Goal: Task Accomplishment & Management: Manage account settings

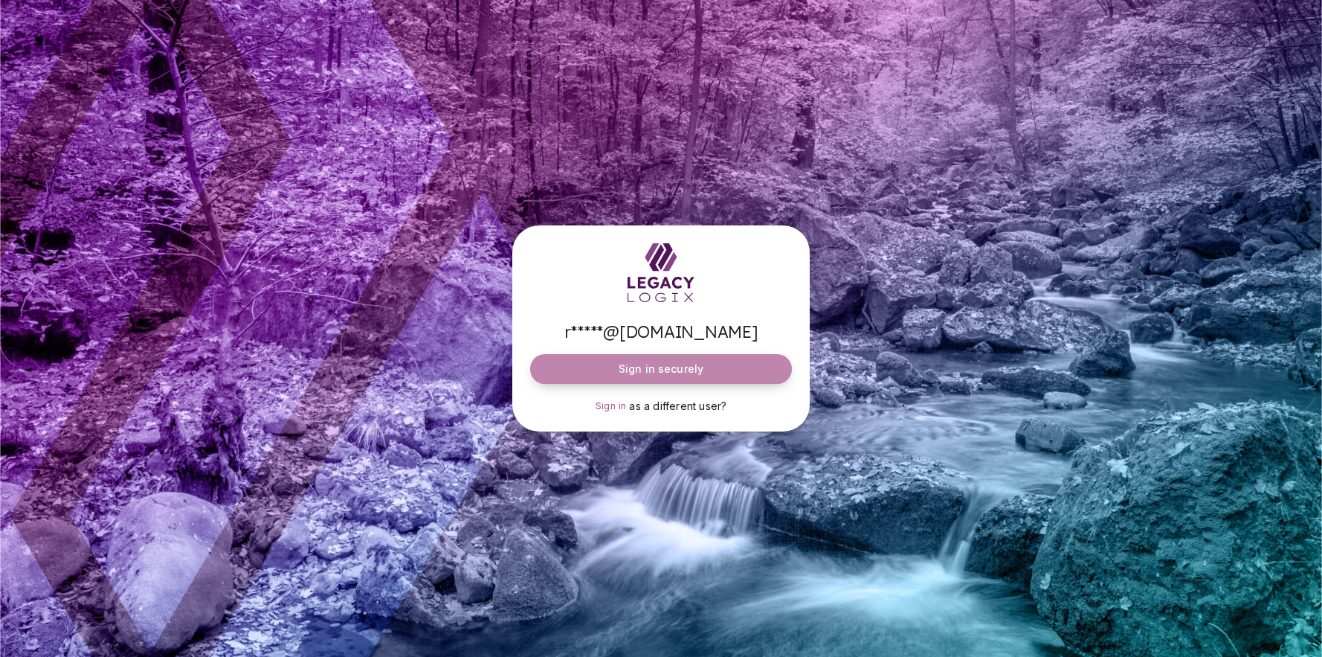
click at [675, 367] on span "Sign in securely" at bounding box center [661, 368] width 85 height 15
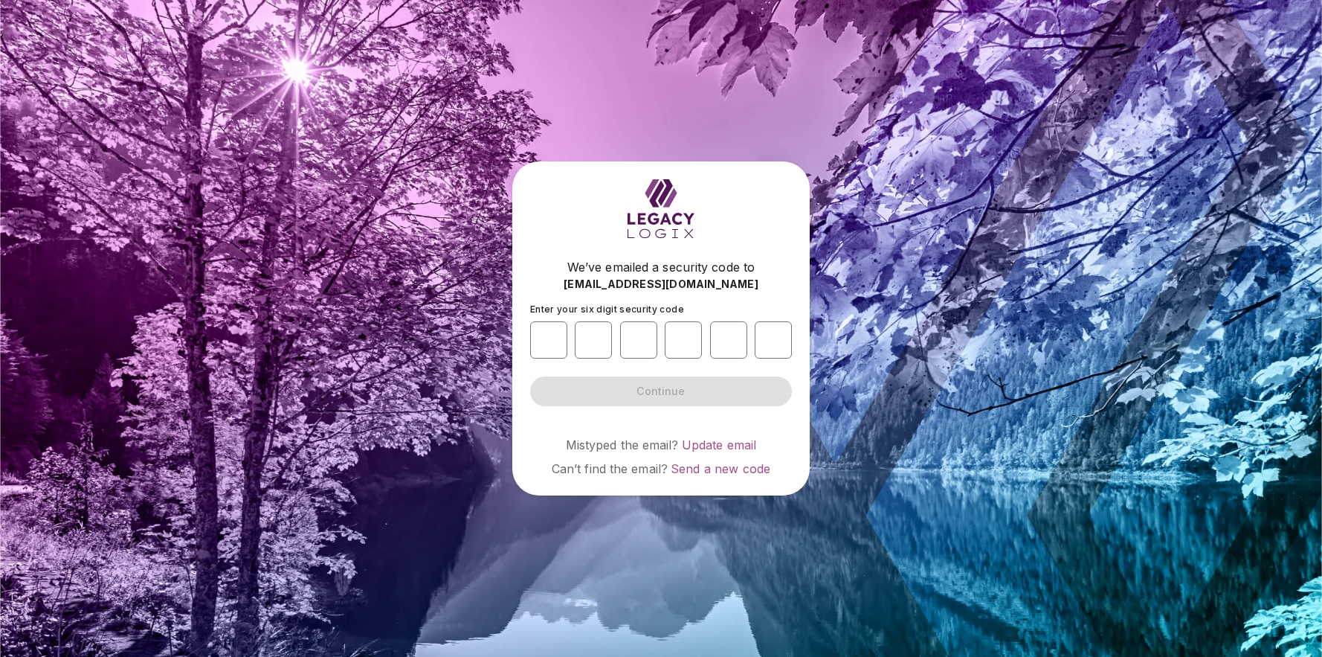
type input "*"
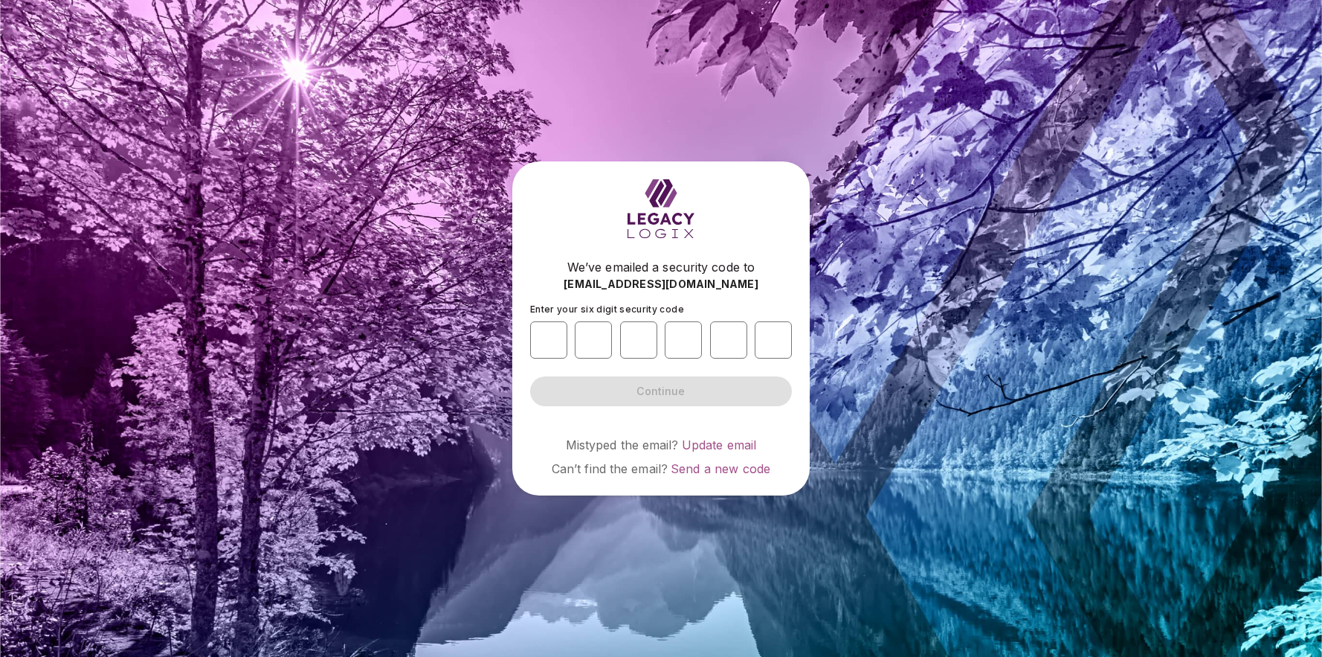
type input "*"
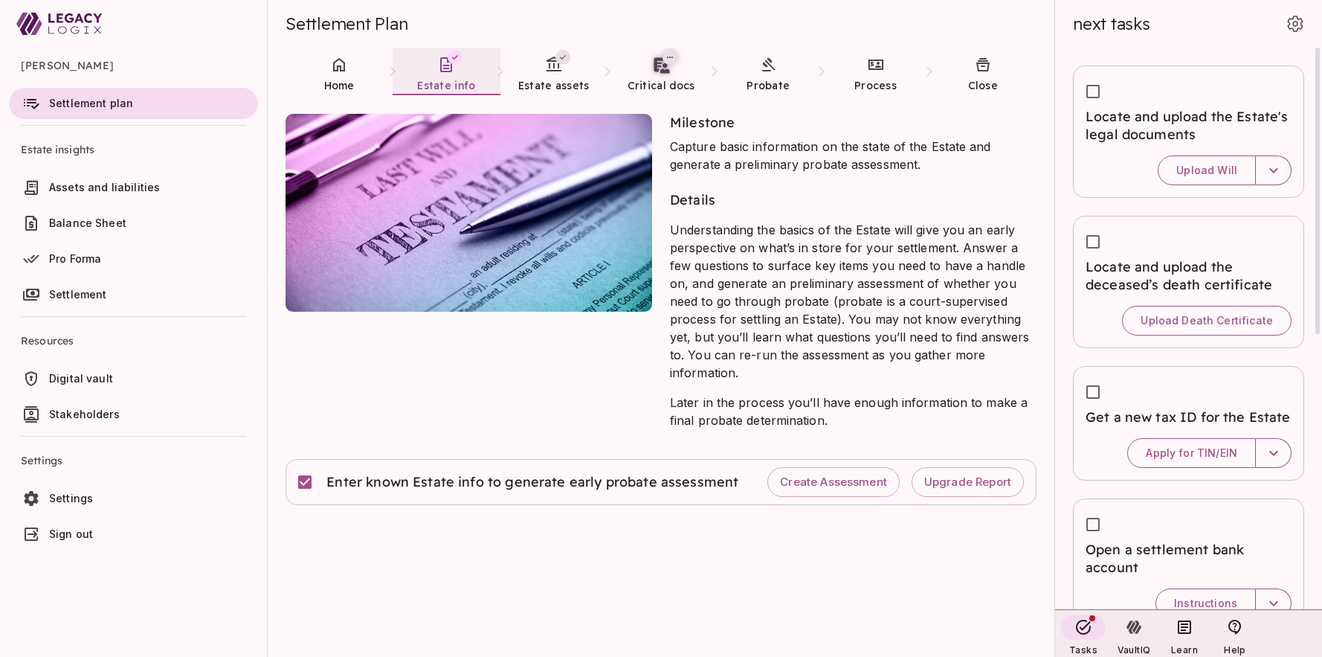
click at [460, 66] on link "Estate info" at bounding box center [446, 75] width 107 height 54
click at [542, 66] on link "Estate assets" at bounding box center [554, 75] width 107 height 54
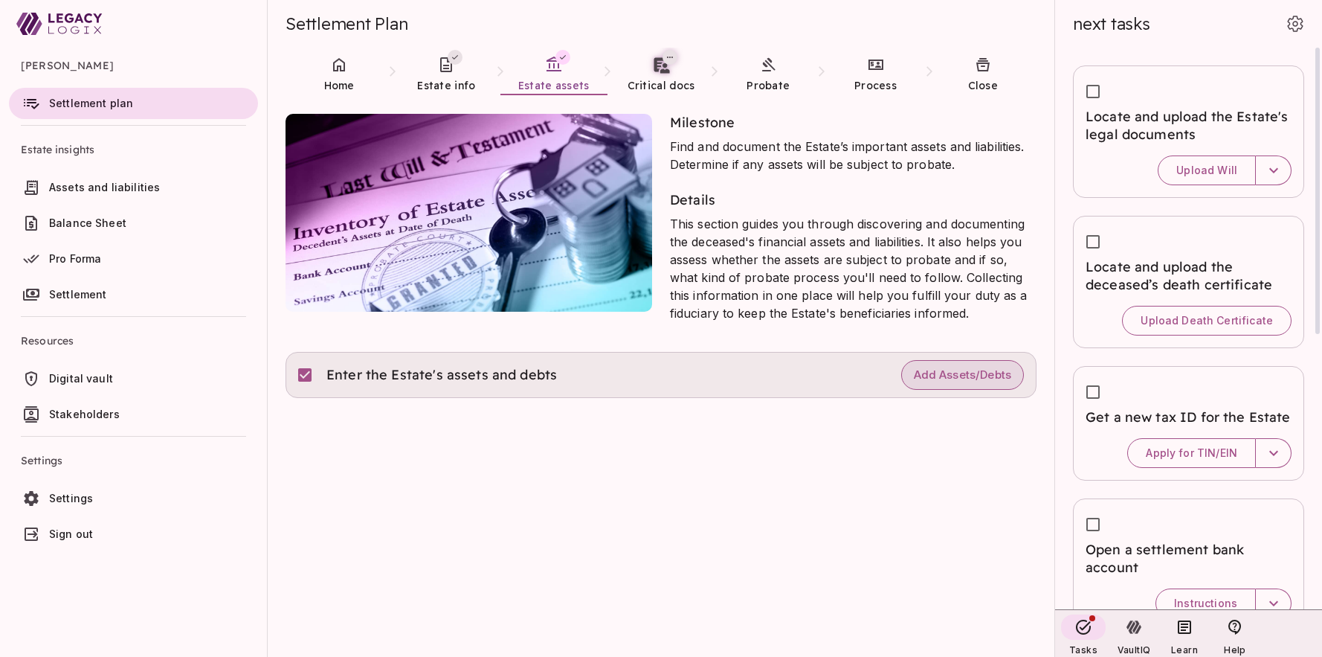
click at [969, 380] on span "Add Assets/Debts" at bounding box center [962, 375] width 97 height 14
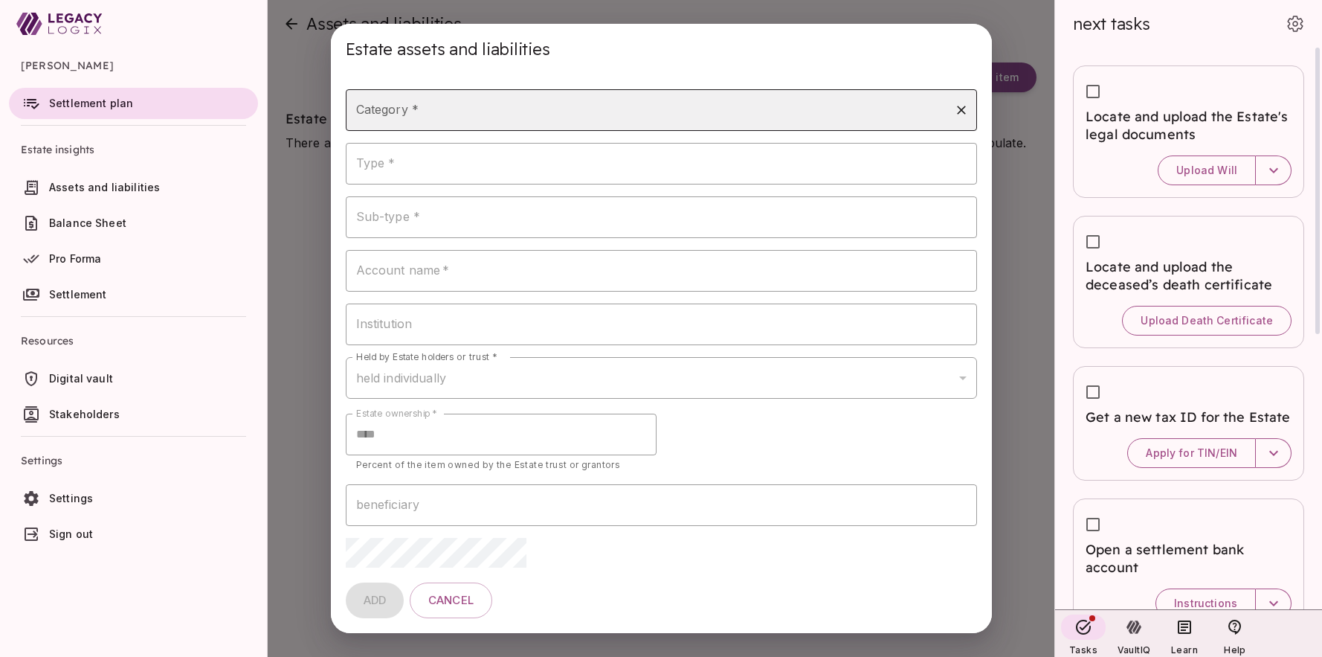
click at [709, 108] on input "Category *" at bounding box center [651, 110] width 596 height 28
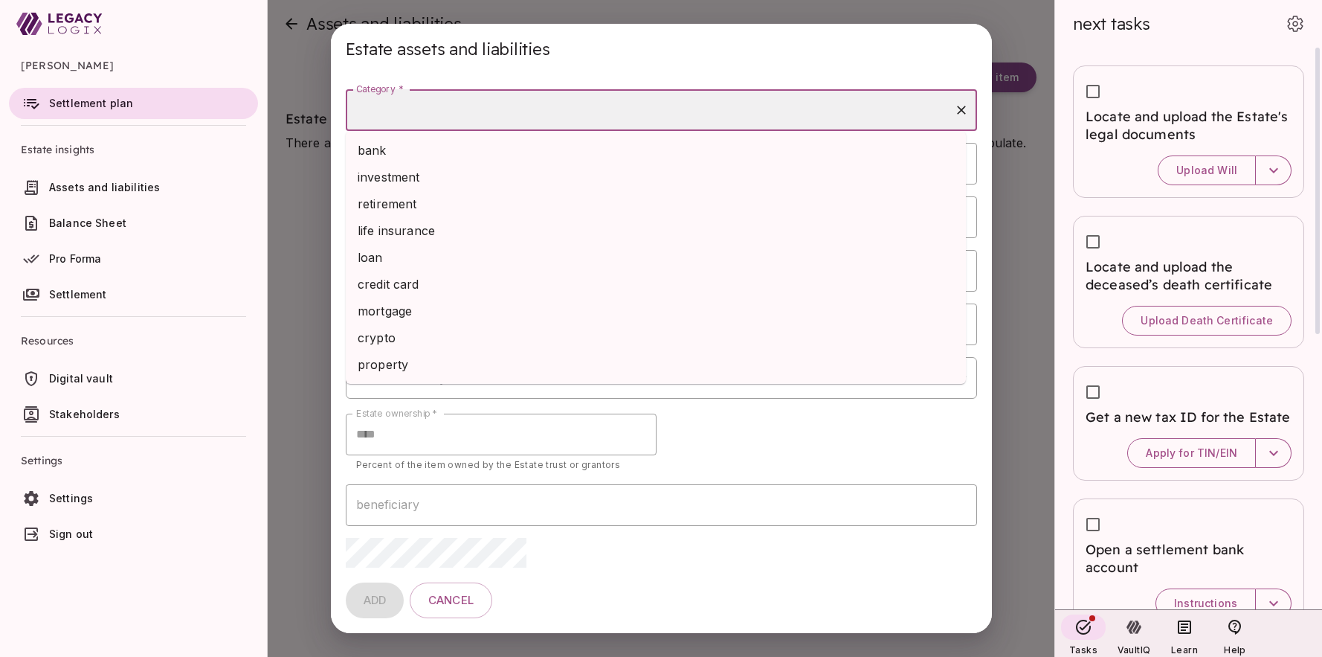
click at [500, 143] on li "bank" at bounding box center [656, 150] width 620 height 27
type input "****"
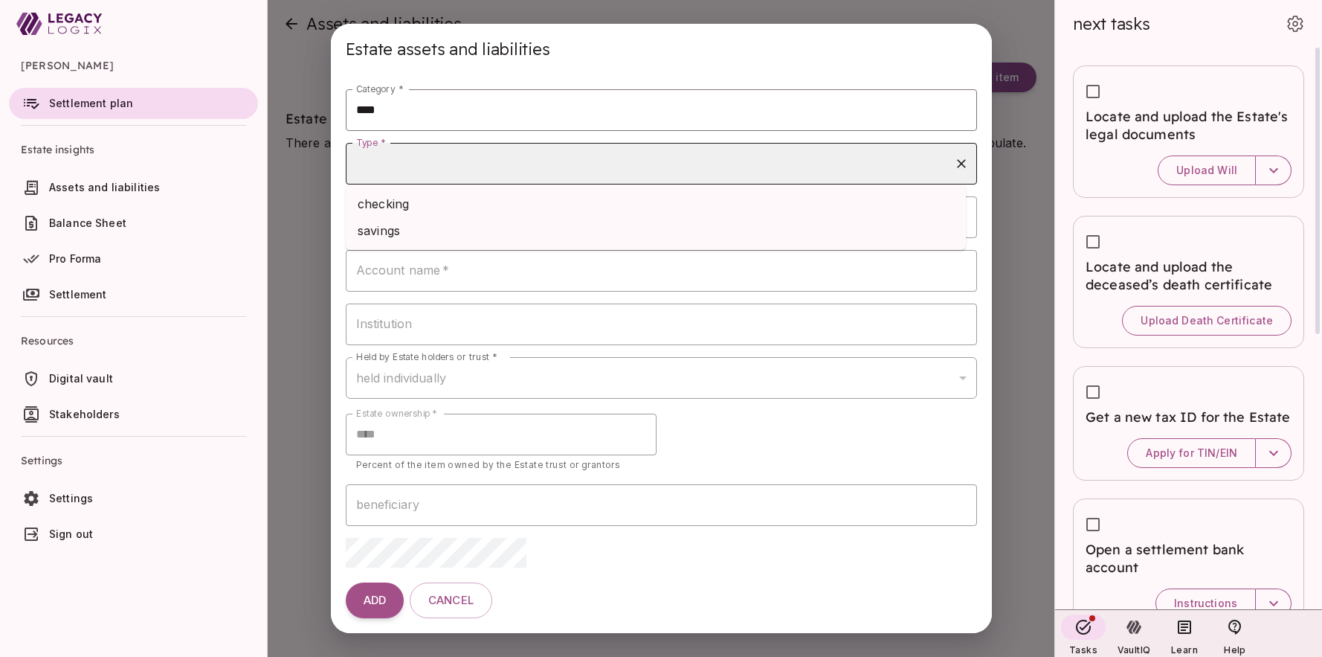
click at [497, 167] on input "Type *" at bounding box center [651, 163] width 596 height 28
click at [475, 206] on li "checking" at bounding box center [656, 203] width 620 height 27
type input "********"
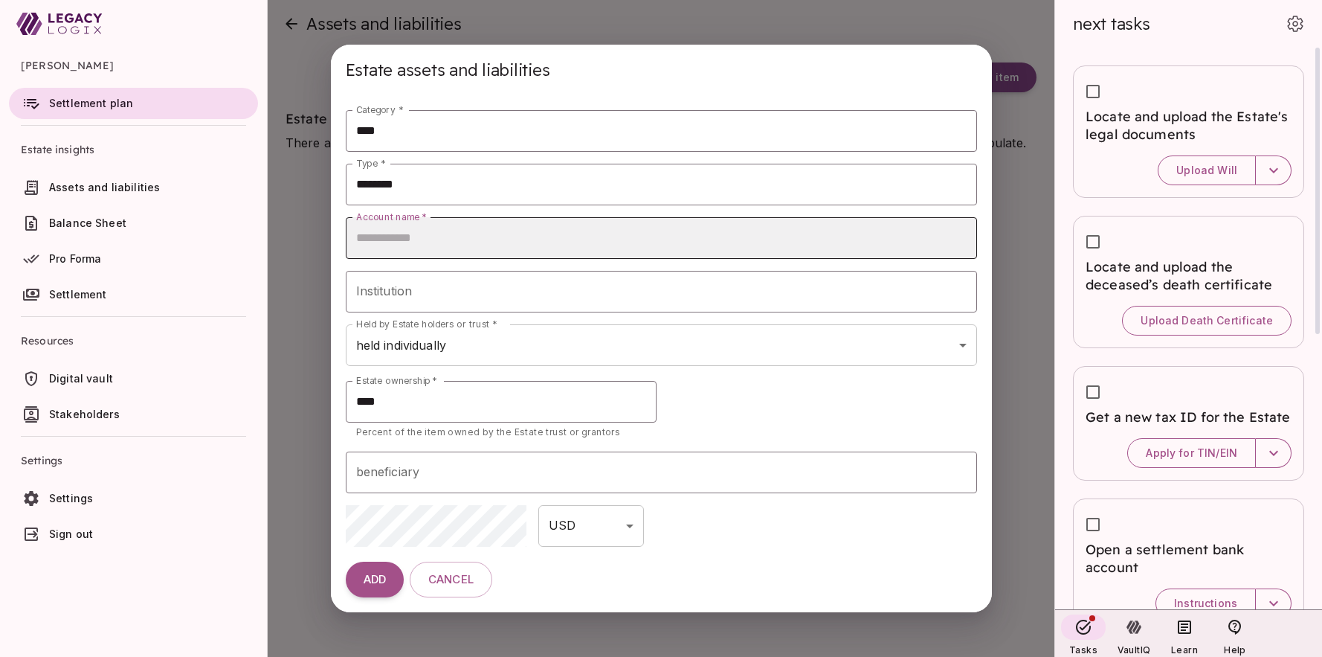
click at [482, 242] on input "Account name   *" at bounding box center [661, 238] width 631 height 42
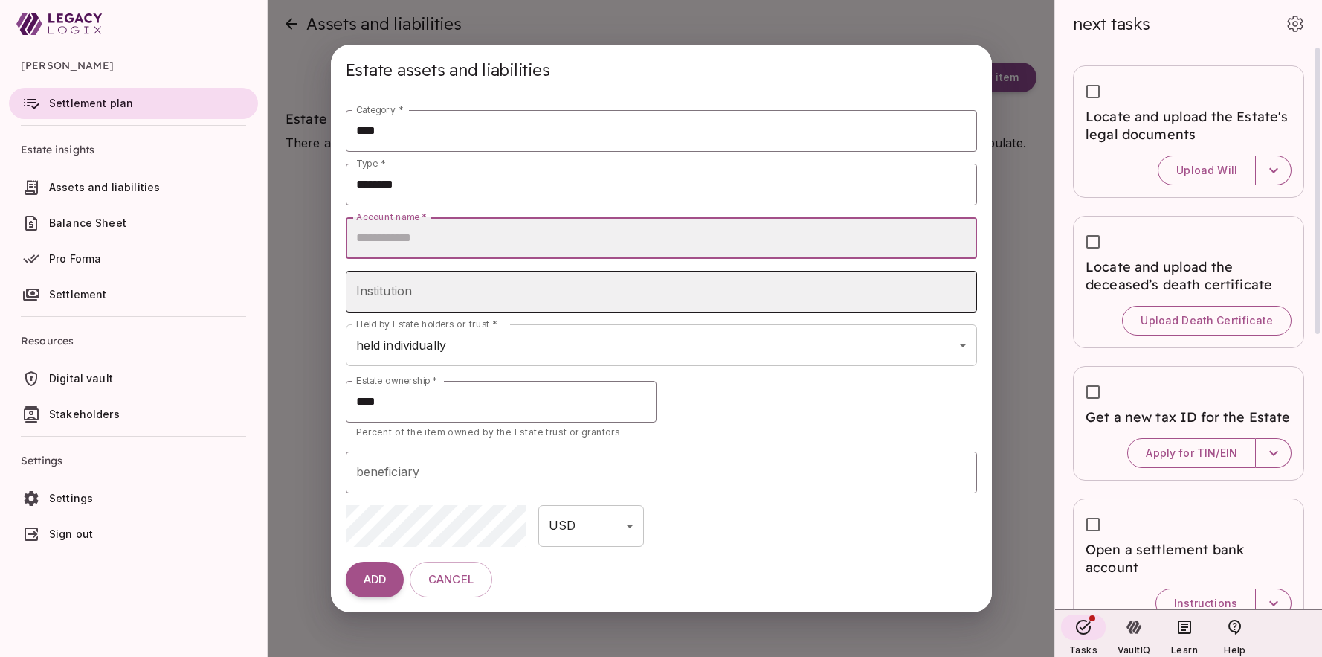
click at [524, 292] on input "Institution" at bounding box center [661, 292] width 631 height 42
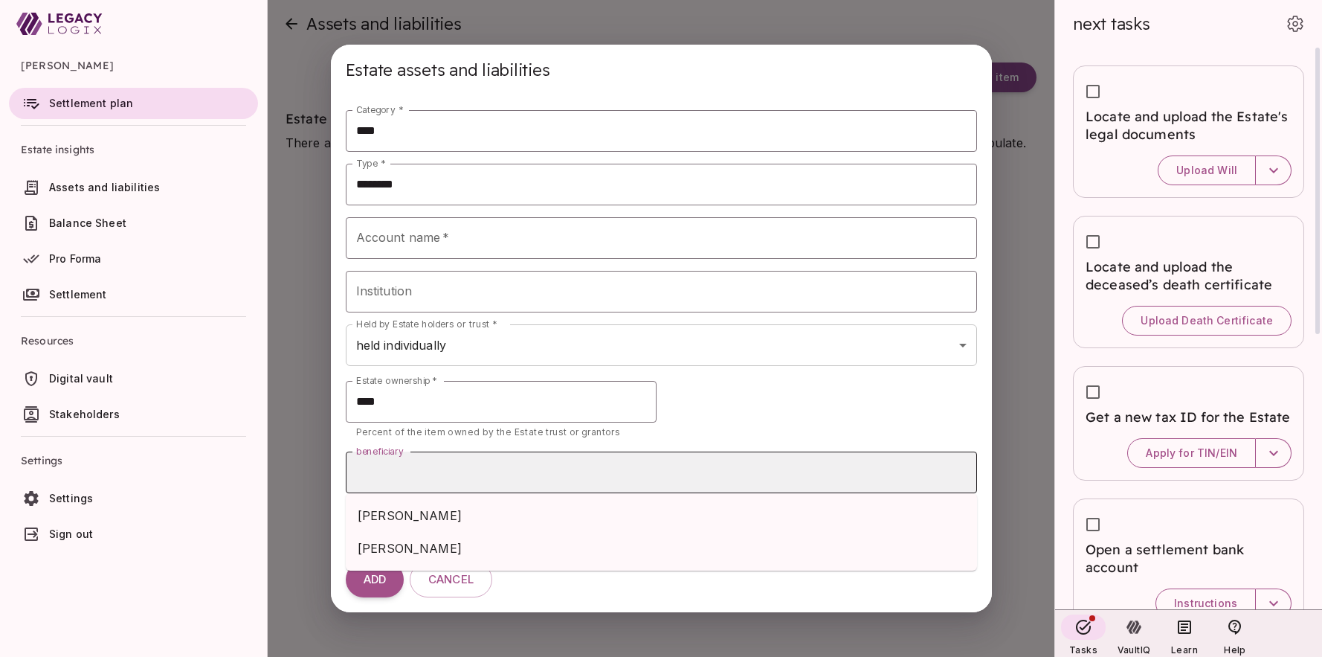
click at [663, 472] on input "beneficiary" at bounding box center [662, 472] width 618 height 28
drag, startPoint x: 663, startPoint y: 468, endPoint x: 669, endPoint y: 461, distance: 8.5
click at [665, 463] on input "beneficiary" at bounding box center [662, 472] width 618 height 28
click at [725, 405] on div at bounding box center [812, 401] width 329 height 77
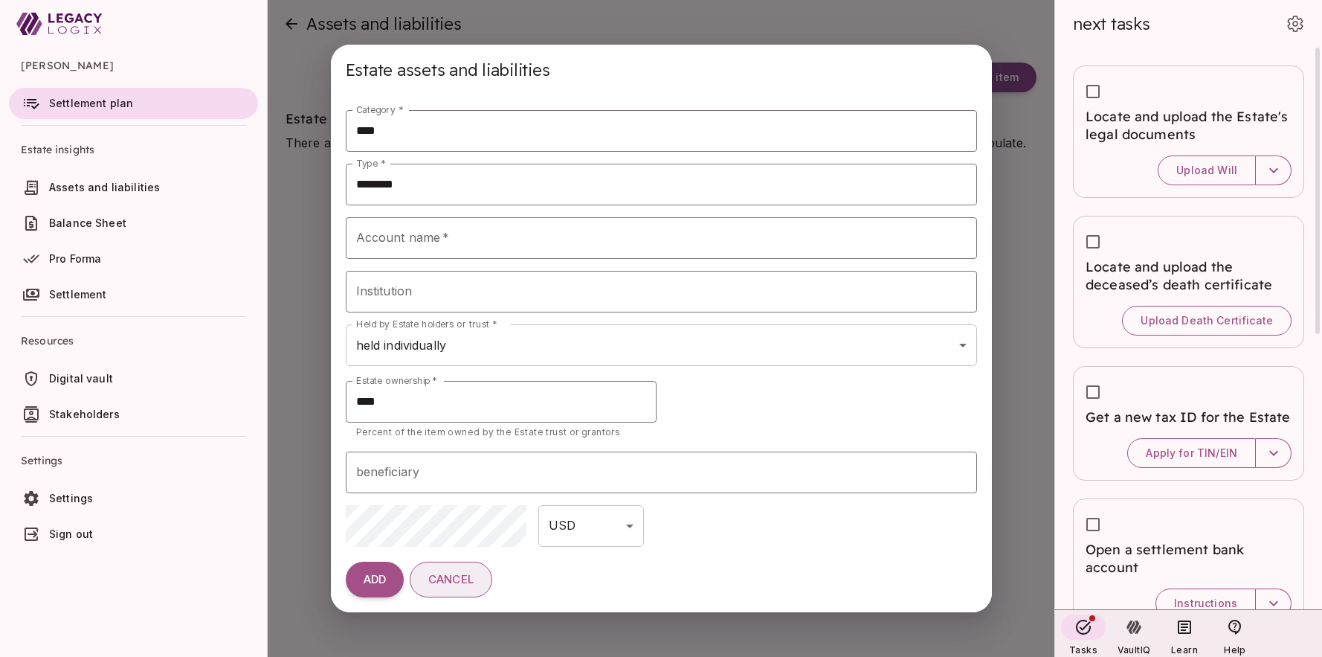
click at [453, 588] on button "Cancel" at bounding box center [451, 580] width 83 height 36
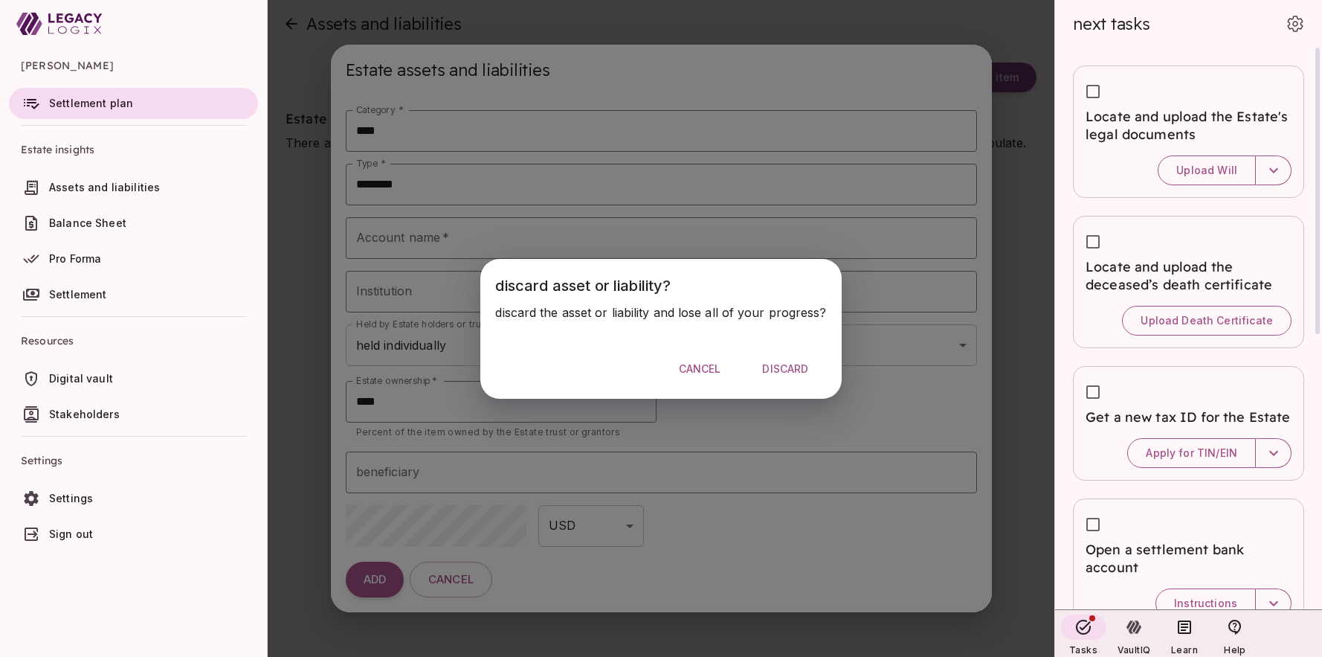
click at [794, 369] on span "Discard" at bounding box center [785, 368] width 46 height 13
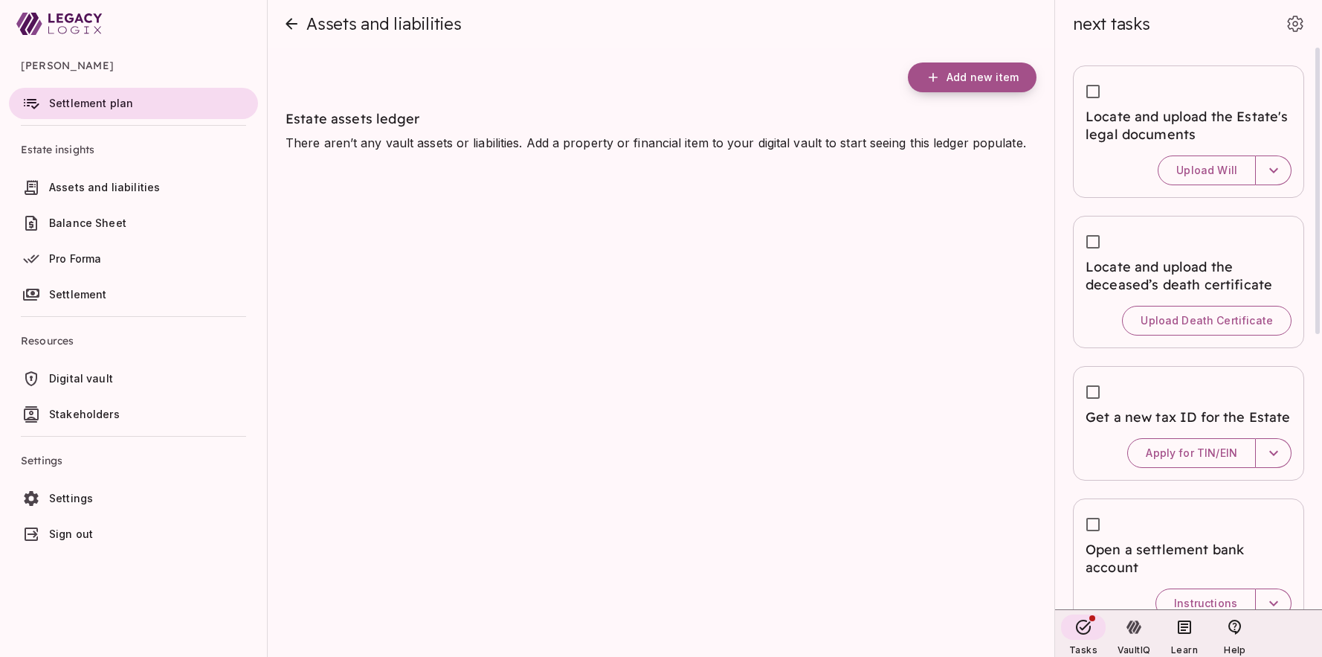
click at [946, 77] on button "Add new item" at bounding box center [972, 77] width 129 height 30
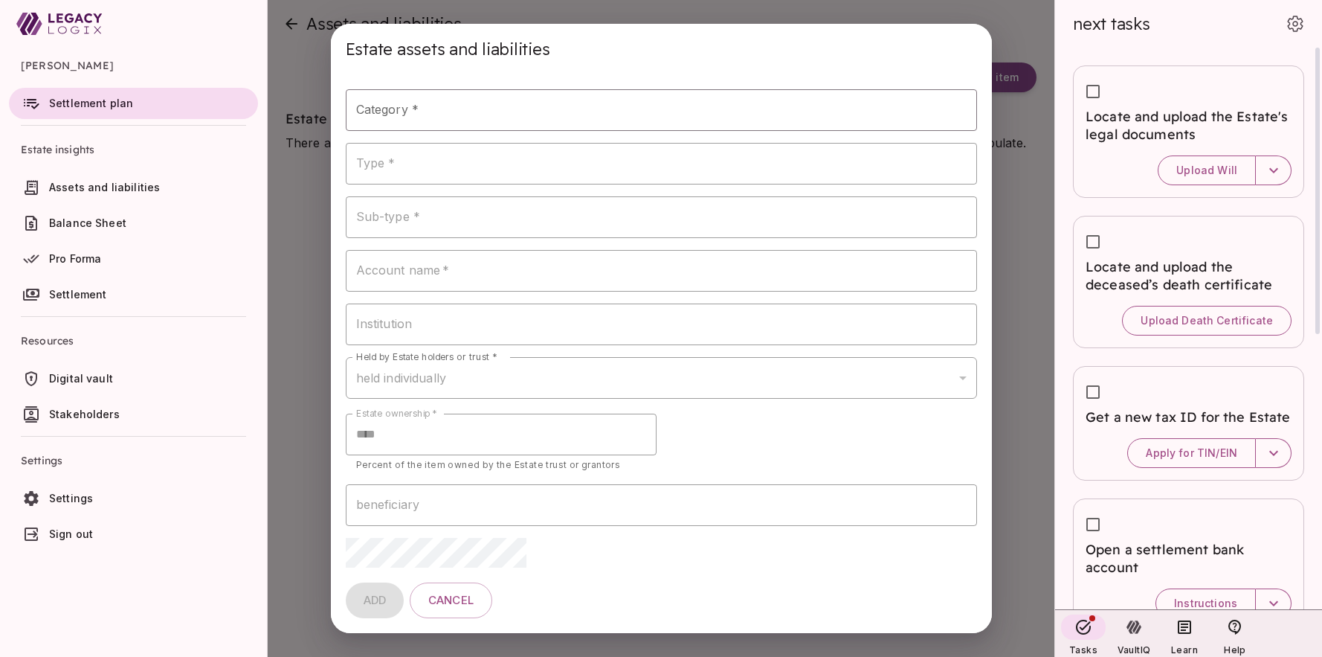
click at [464, 597] on span "Cancel" at bounding box center [450, 601] width 45 height 14
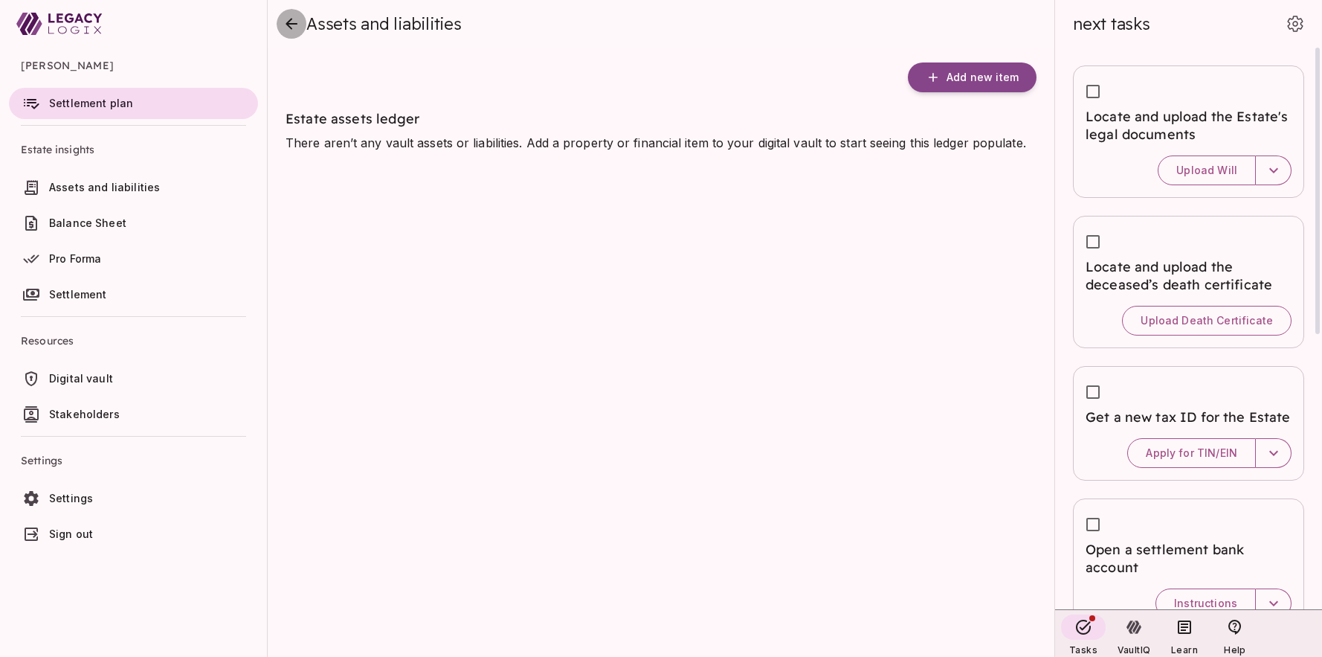
click at [296, 20] on icon "close" at bounding box center [292, 24] width 18 height 18
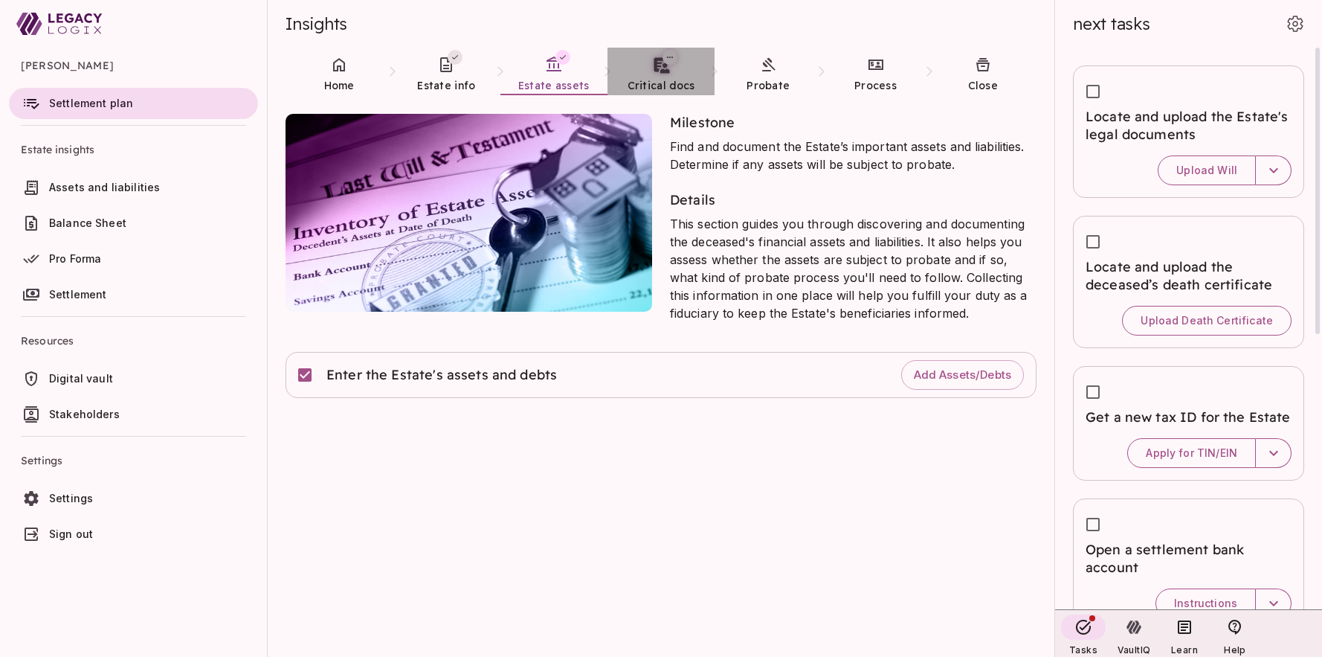
click at [665, 72] on icon at bounding box center [662, 66] width 16 height 16
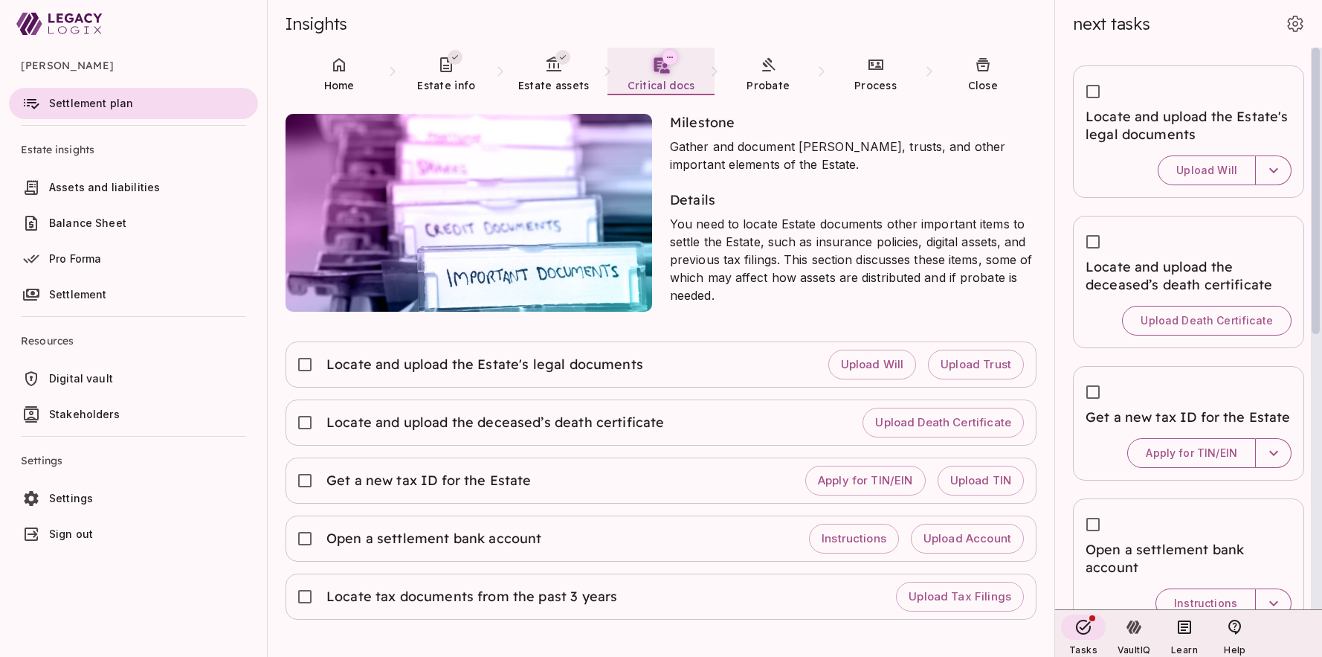
drag, startPoint x: 1318, startPoint y: 225, endPoint x: 1331, endPoint y: 109, distance: 116.8
click at [1322, 109] on html "[PERSON_NAME] Settlement plan Estate insights Assets and liabilities Balance Sh…" at bounding box center [661, 328] width 1322 height 657
click at [772, 73] on icon at bounding box center [768, 65] width 18 height 18
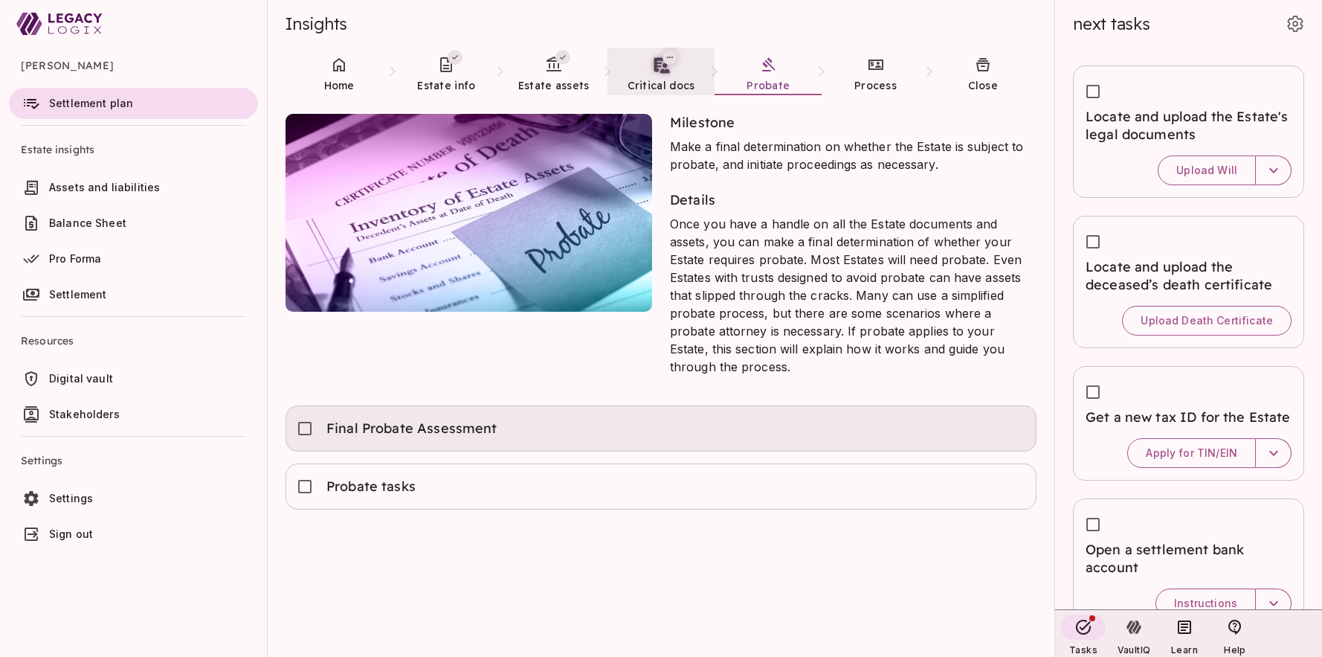
click at [412, 419] on span "Final Probate Assessment" at bounding box center [413, 428] width 173 height 18
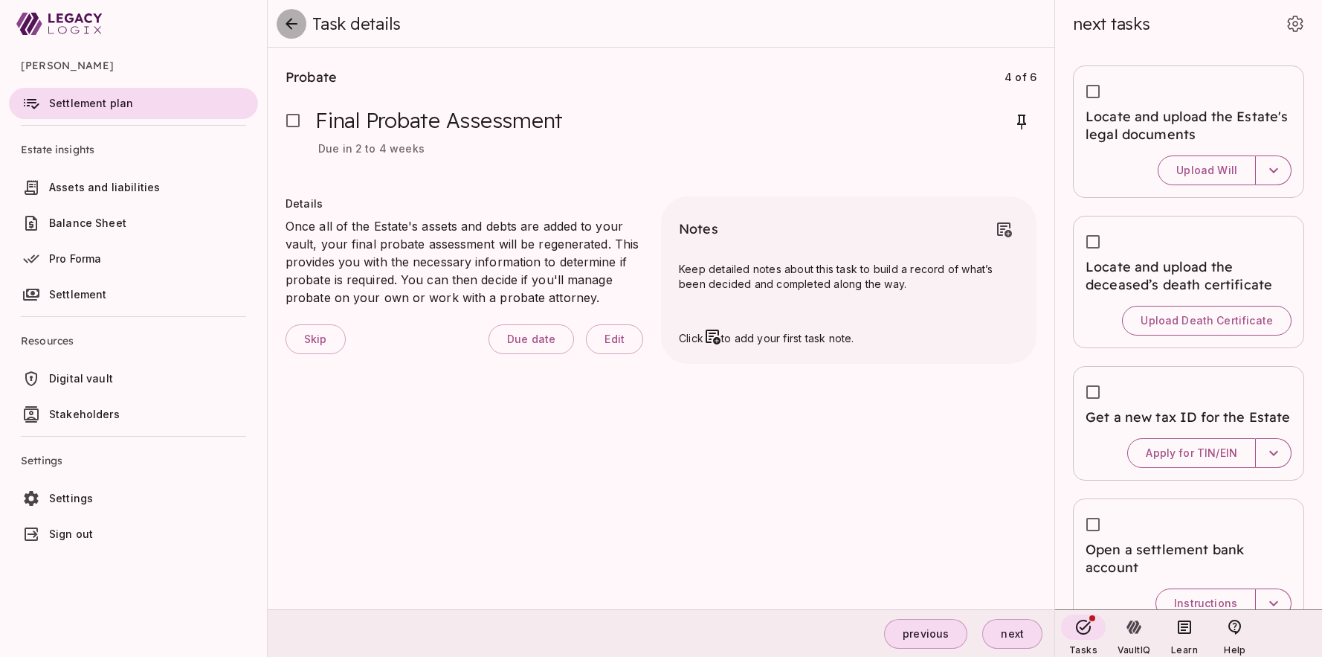
click at [292, 19] on icon "close" at bounding box center [292, 24] width 18 height 18
